Goal: Task Accomplishment & Management: Use online tool/utility

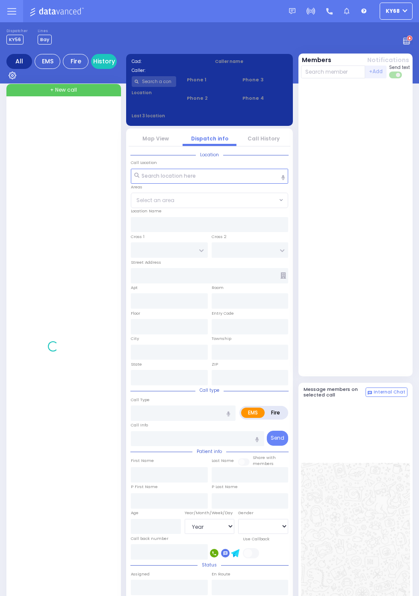
select select "Year"
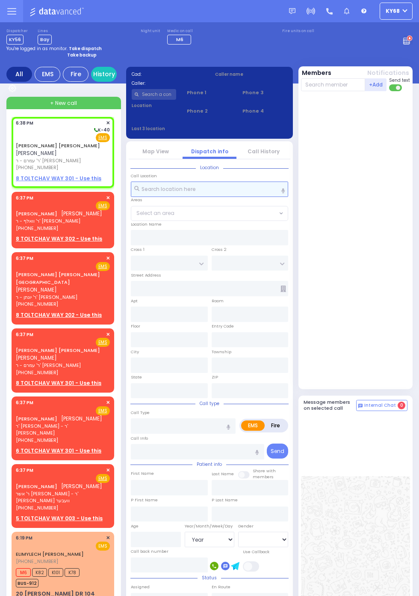
select select
radio input "true"
type input "DUVID JOEL"
type input "COHEN"
select select
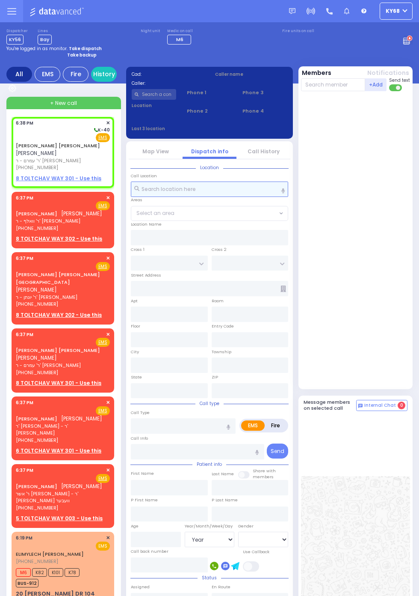
type input "18:38"
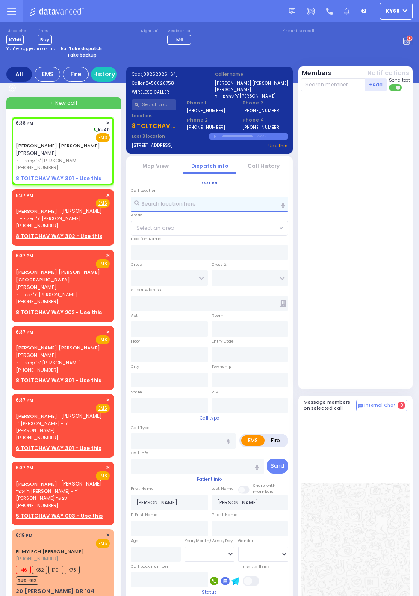
select select
radio input "true"
select select
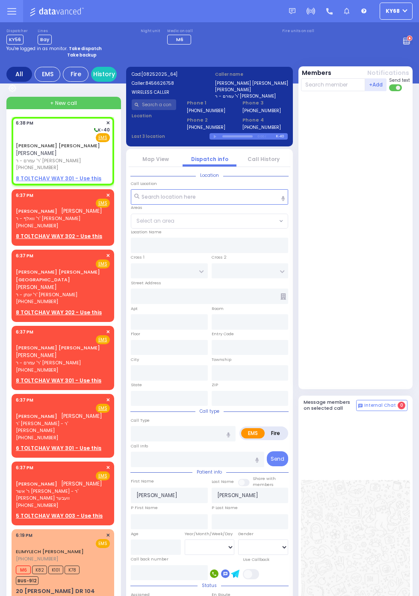
click at [92, 56] on strong "Take backup" at bounding box center [82, 55] width 30 height 6
select select "12"
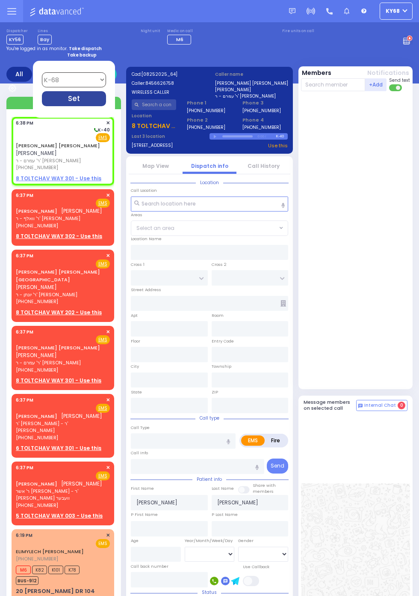
click at [106, 106] on div "Set" at bounding box center [74, 98] width 64 height 15
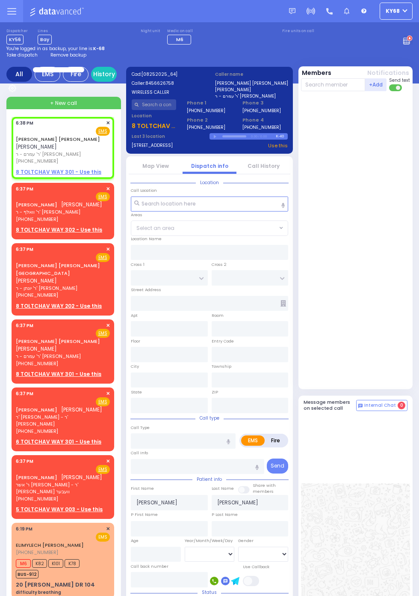
select select
radio input "true"
select select
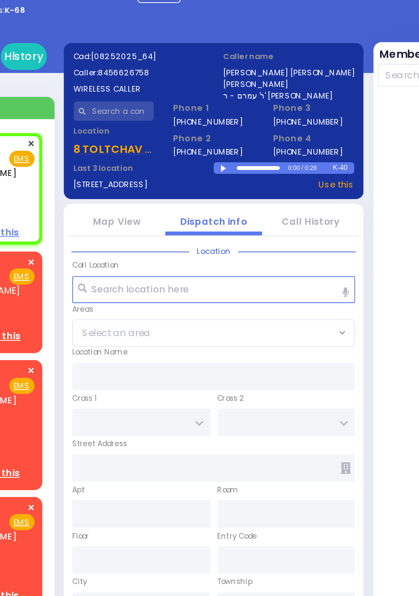
click at [215, 137] on div at bounding box center [216, 137] width 5 height 4
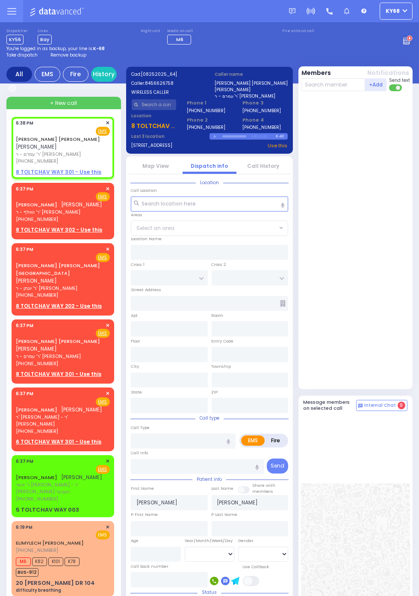
click at [76, 54] on span "Remove backup" at bounding box center [68, 55] width 36 height 6
click at [68, 58] on span "Remove backup" at bounding box center [68, 55] width 36 height 6
click at [64, 56] on span "Remove backup" at bounding box center [68, 55] width 36 height 6
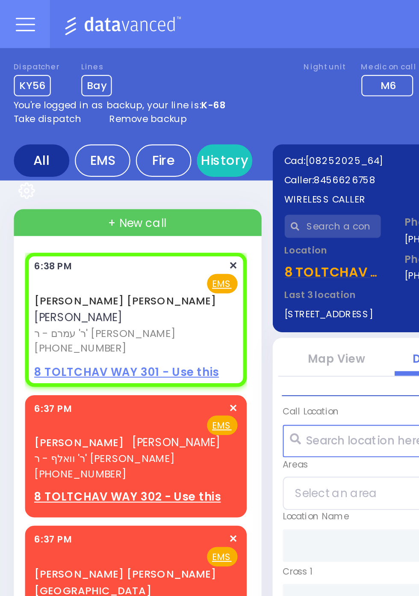
click at [69, 56] on span "Remove backup" at bounding box center [68, 55] width 36 height 6
click at [68, 55] on span "Remove backup" at bounding box center [68, 55] width 36 height 6
click at [73, 55] on span "Remove backup" at bounding box center [68, 55] width 36 height 6
click at [76, 56] on span "Remove backup" at bounding box center [68, 55] width 36 height 6
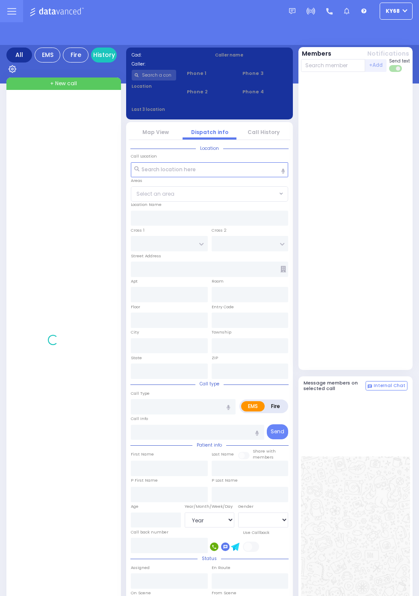
select select "Year"
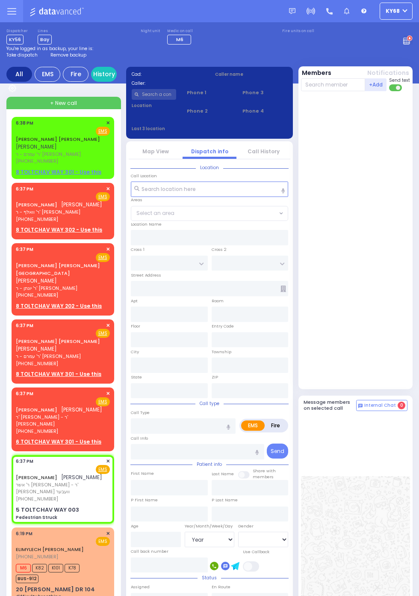
select select
type input "Pedestrian Struck"
radio input "true"
type input "YESHAYA"
type input "GROSS"
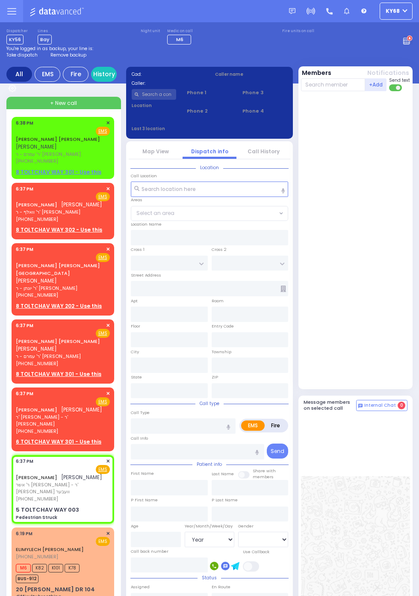
select select
type input "18:37"
type input "18:40"
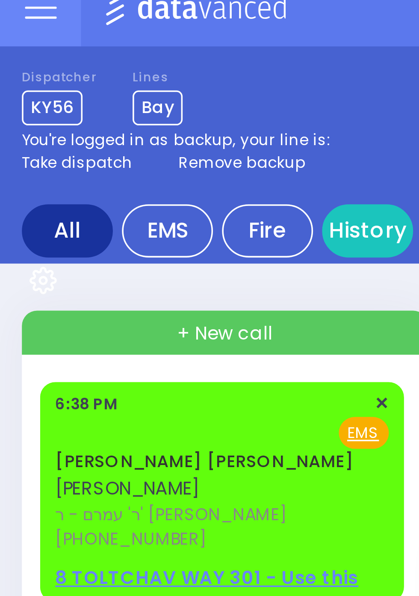
type input "TOLTCHAV WAY"
type input "HAMBURG WAY"
type input "5 TOLTCHAV WAY"
type input "003"
type input "Kiryas Joel"
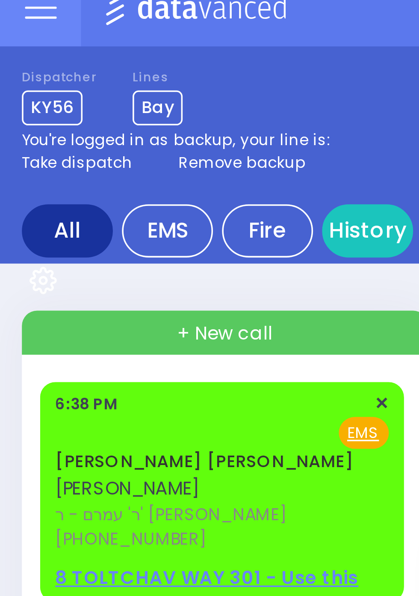
type input "New York"
type input "10950"
select select
radio input "true"
select select
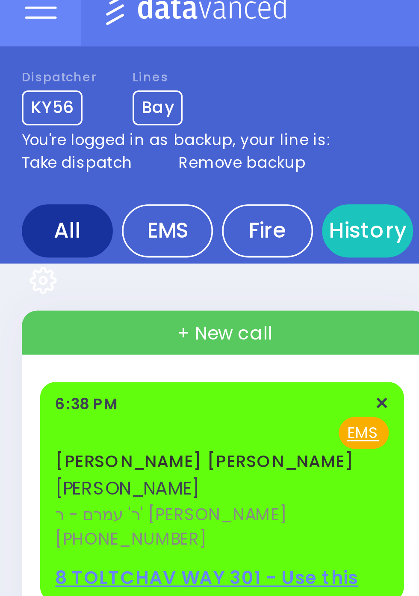
click at [64, 57] on span "Remove backup" at bounding box center [68, 55] width 36 height 6
select select
radio input "true"
select select
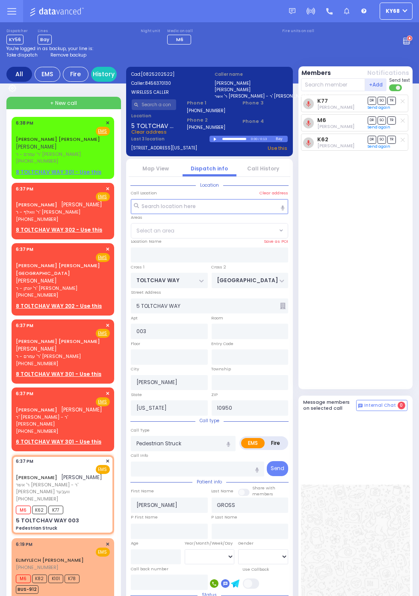
select select
radio input "true"
select select
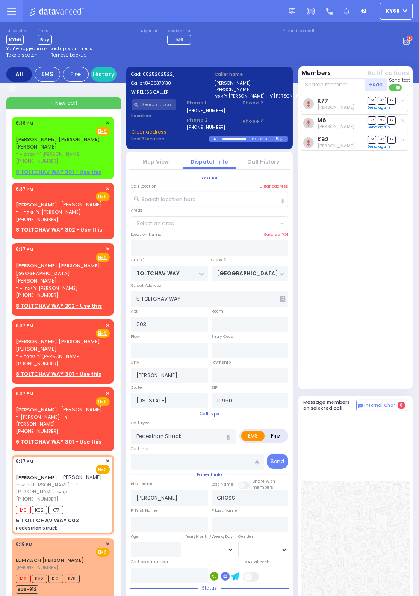
select select "BEIRECH MOSHE"
select select
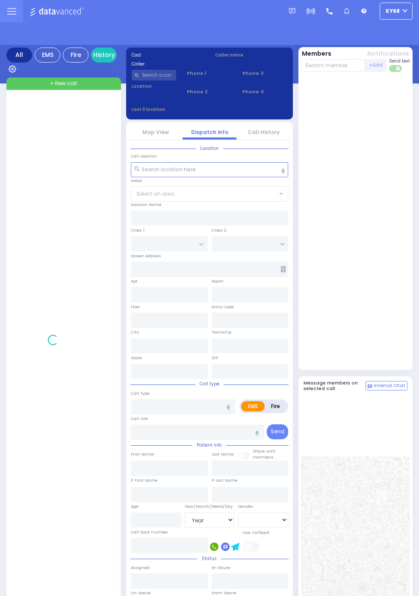
select select "Year"
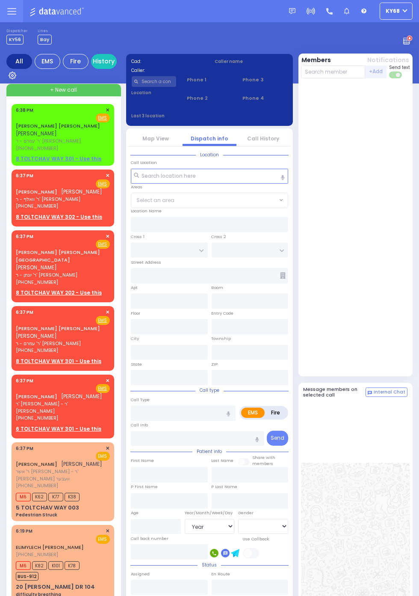
click at [413, 15] on button "ky68" at bounding box center [396, 11] width 33 height 17
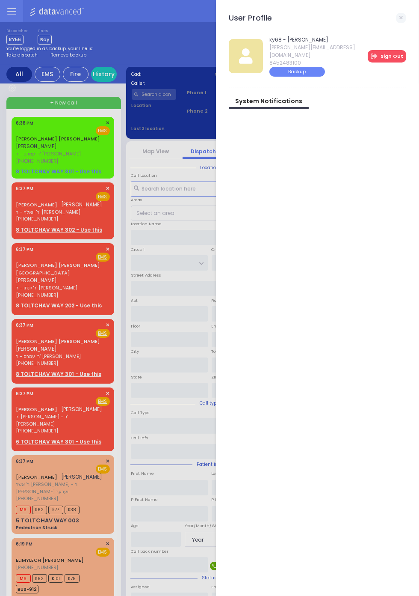
click at [398, 51] on link "Sign Out" at bounding box center [387, 56] width 39 height 13
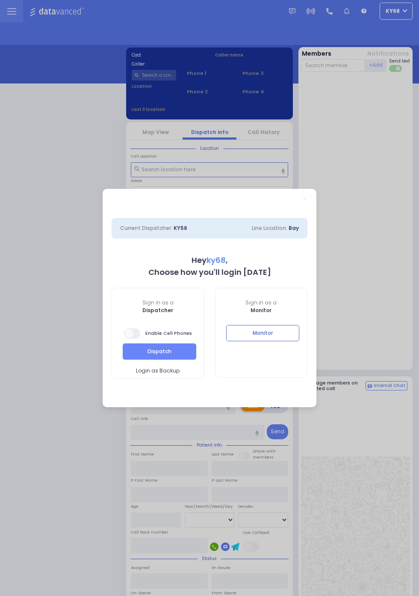
select select "12"
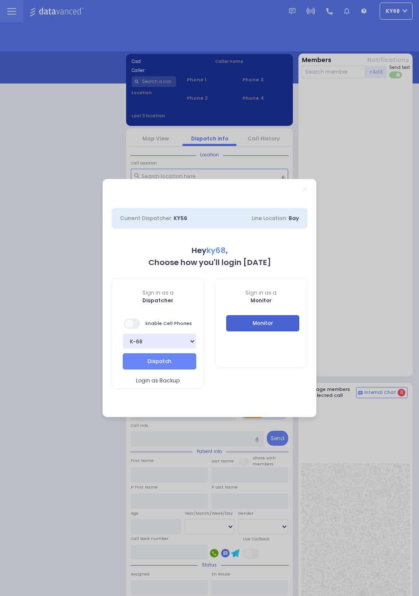
click at [300, 331] on button "Monitor" at bounding box center [263, 323] width 74 height 16
